Goal: Task Accomplishment & Management: Manage account settings

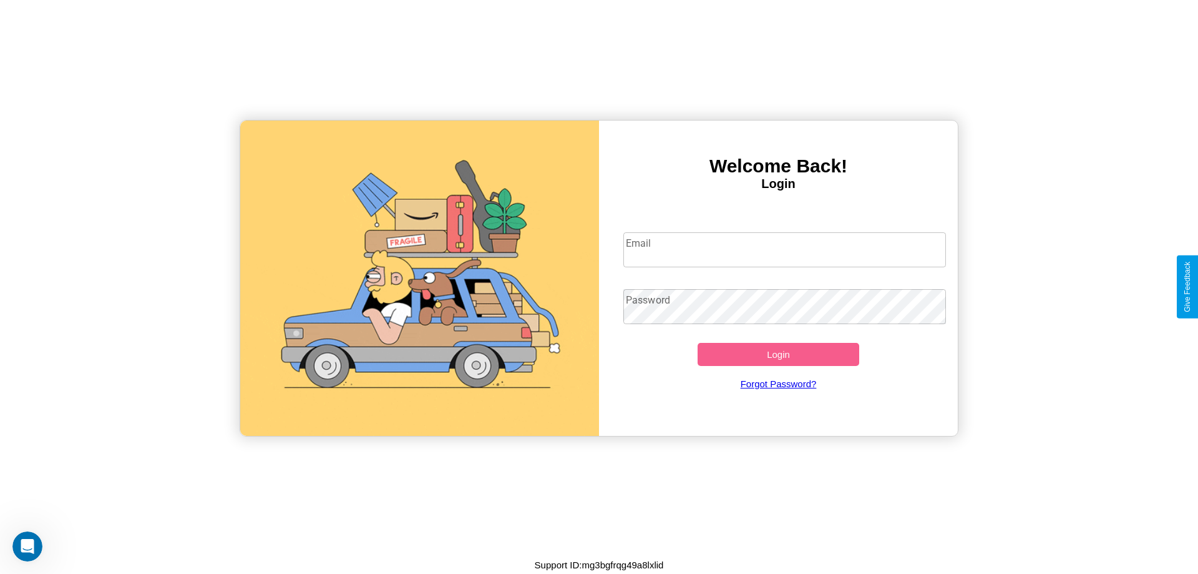
click at [785, 249] on input "Email" at bounding box center [785, 249] width 323 height 35
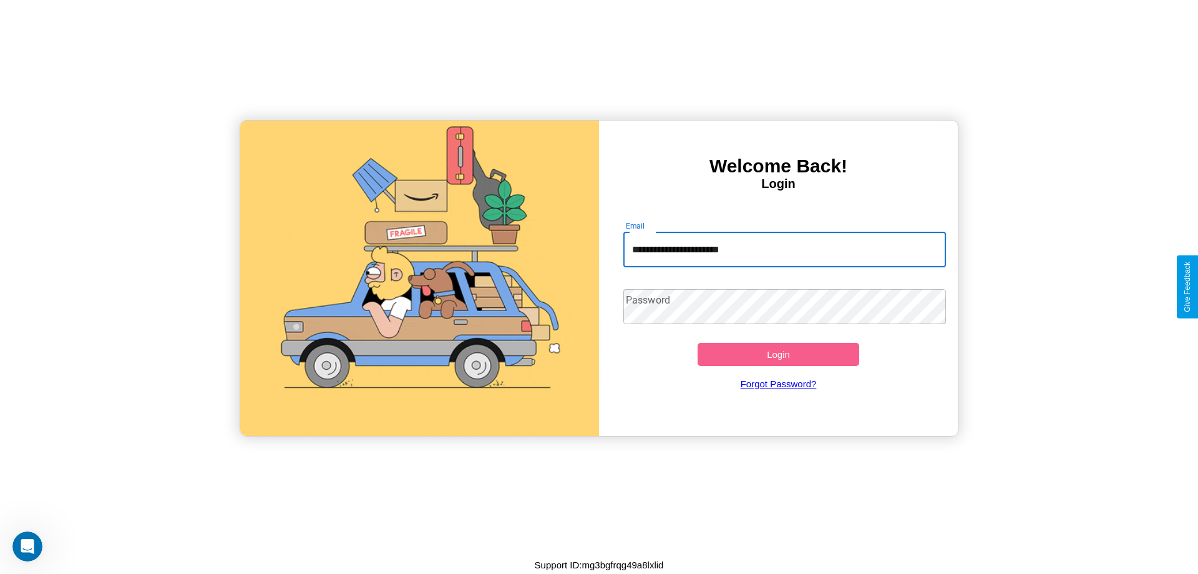
type input "**********"
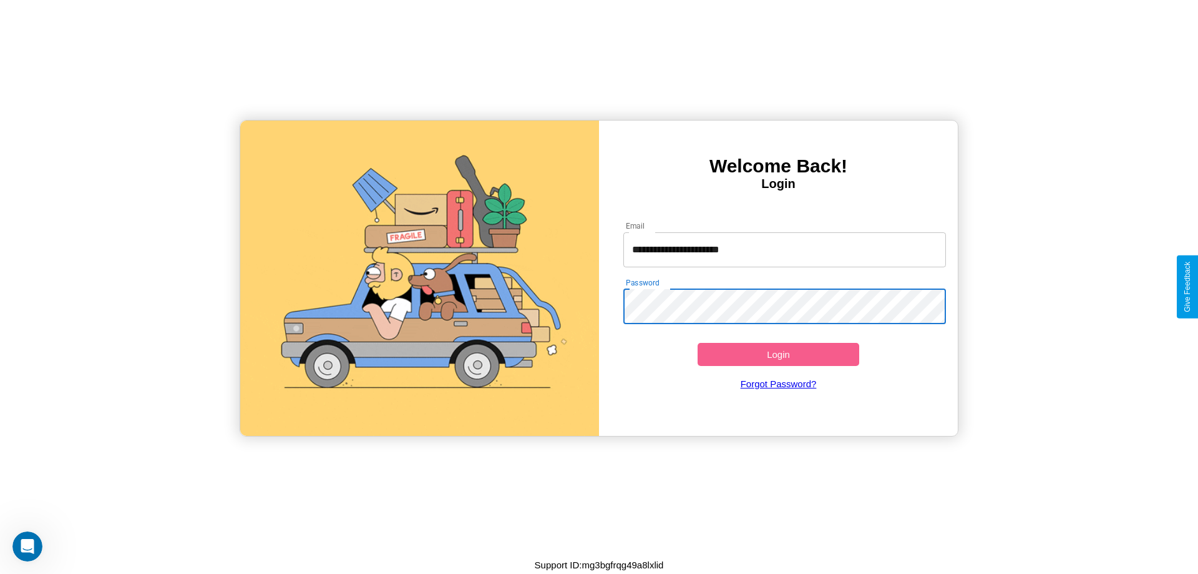
click at [778, 354] on button "Login" at bounding box center [779, 354] width 162 height 23
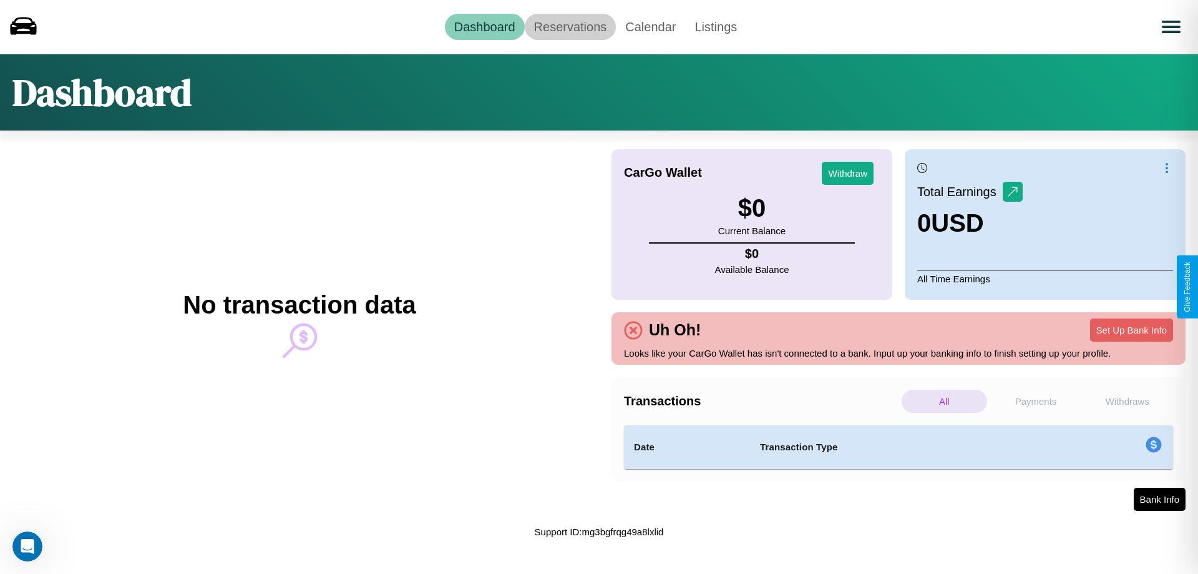
click at [570, 26] on link "Reservations" at bounding box center [571, 27] width 92 height 26
